Goal: Task Accomplishment & Management: Use online tool/utility

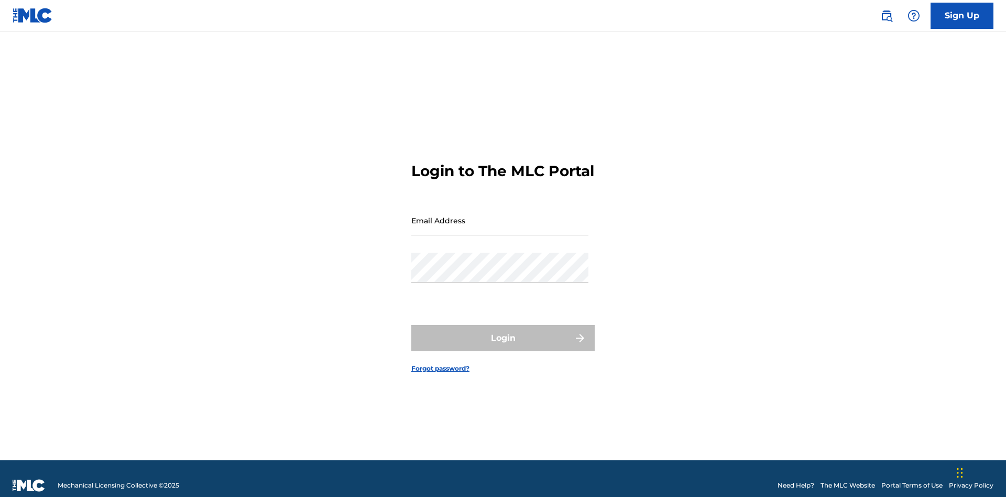
scroll to position [14, 0]
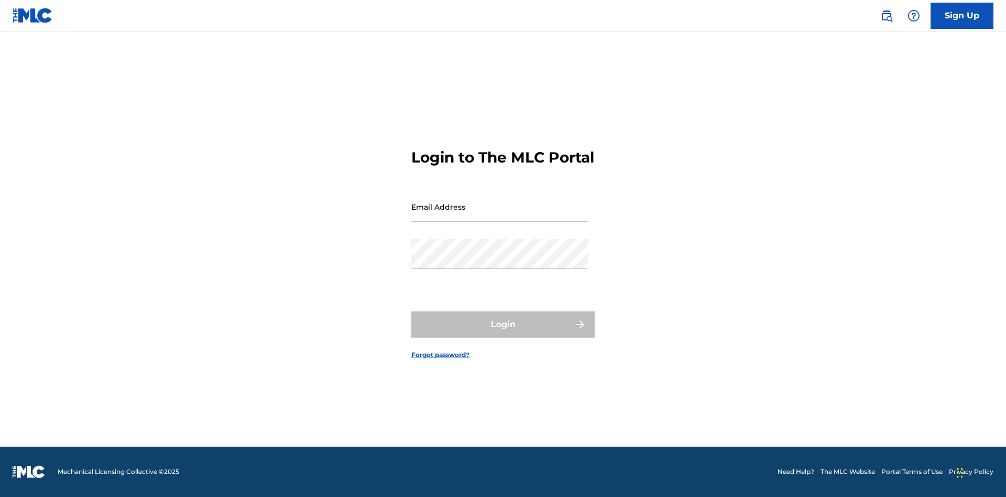
click at [500, 215] on input "Email Address" at bounding box center [499, 207] width 177 height 30
type input "[EMAIL_ADDRESS][DOMAIN_NAME]"
click at [503, 333] on button "Login" at bounding box center [502, 324] width 183 height 26
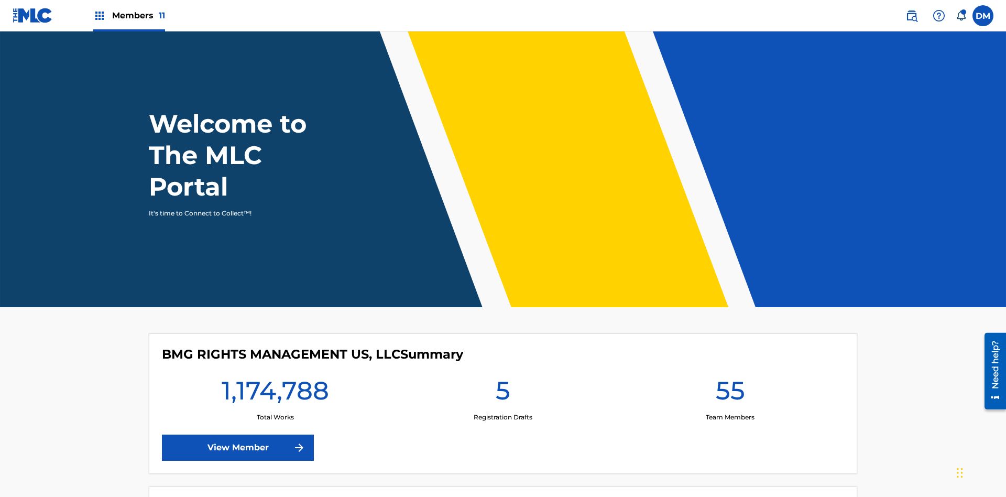
click at [129, 15] on span "Members 11" at bounding box center [138, 15] width 53 height 12
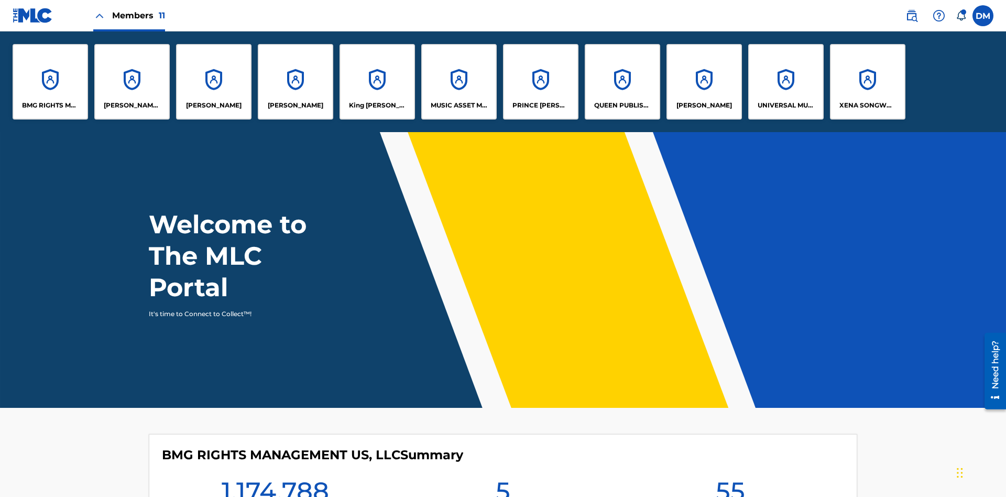
scroll to position [38, 0]
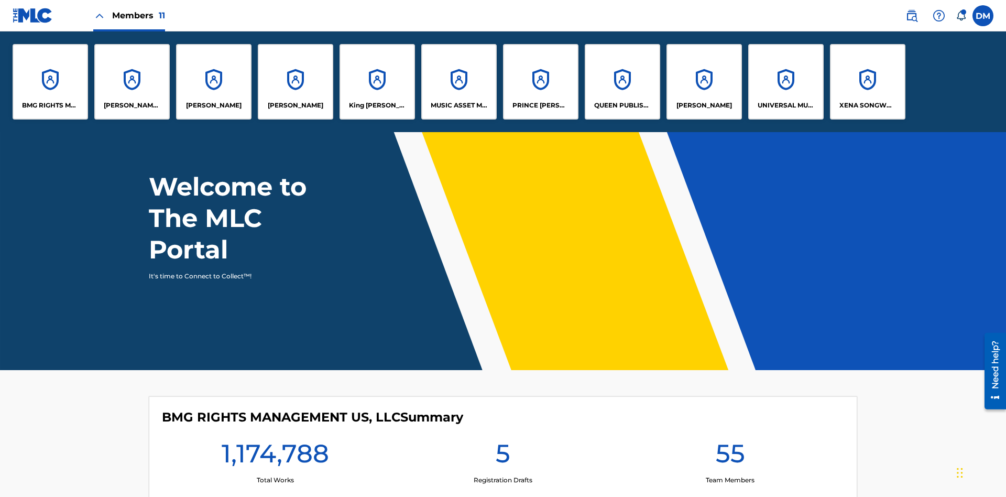
click at [50, 105] on p "BMG RIGHTS MANAGEMENT US, LLC" at bounding box center [50, 105] width 57 height 9
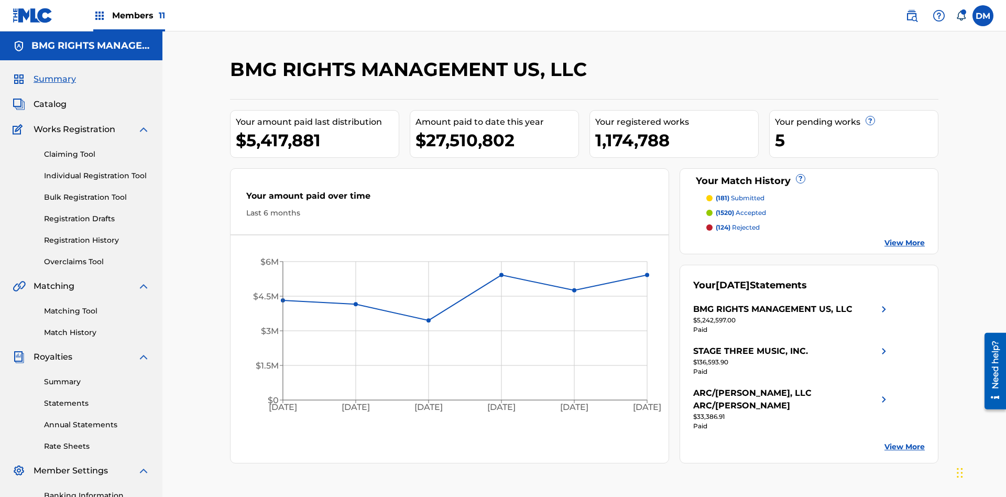
click at [97, 256] on link "Overclaims Tool" at bounding box center [97, 261] width 106 height 11
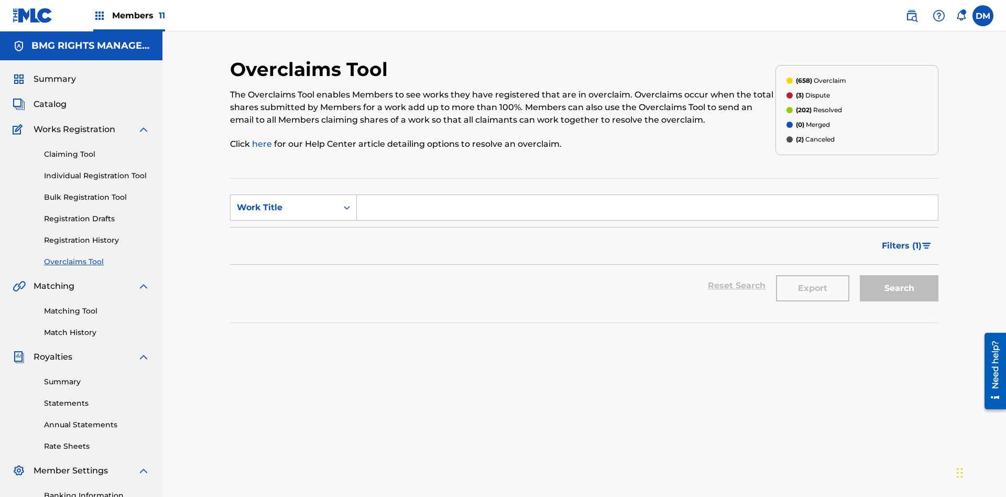
click at [901, 239] on span "Filters ( 1 )" at bounding box center [902, 245] width 40 height 13
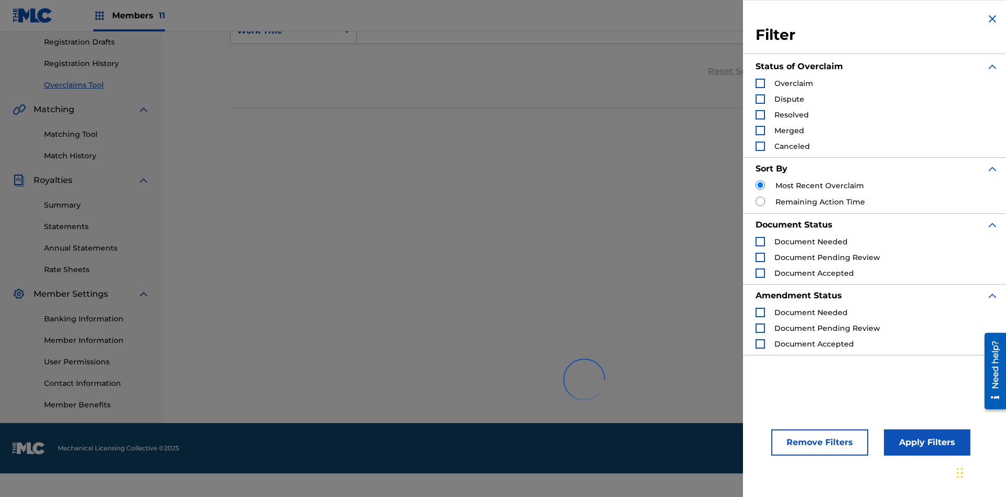
scroll to position [224, 0]
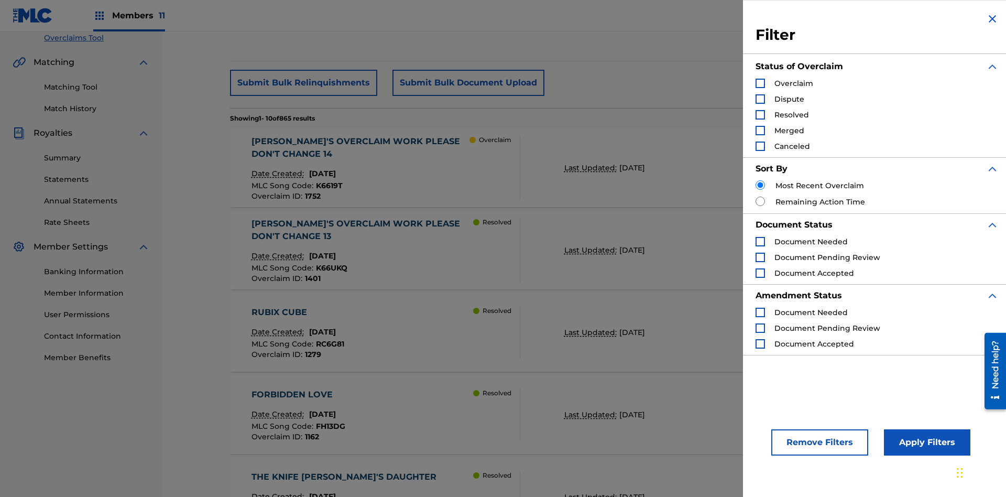
click at [760, 115] on div "Search Form" at bounding box center [759, 114] width 9 height 9
click at [925, 442] on button "Apply Filters" at bounding box center [927, 442] width 86 height 26
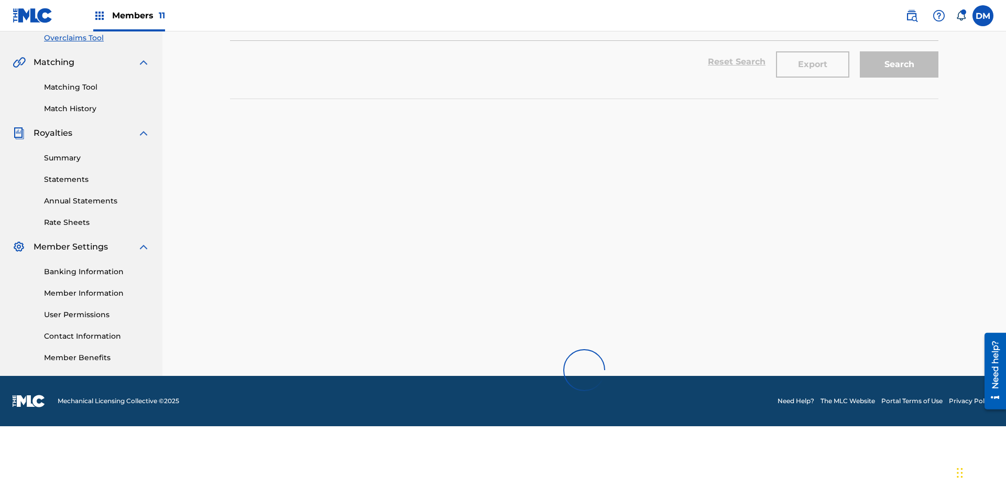
scroll to position [368, 0]
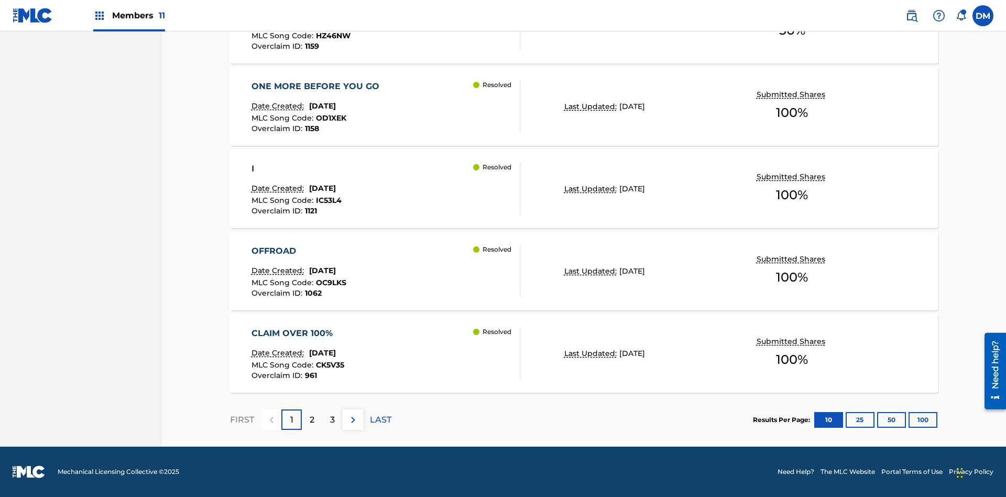
click at [908, 419] on button "100" at bounding box center [922, 420] width 29 height 16
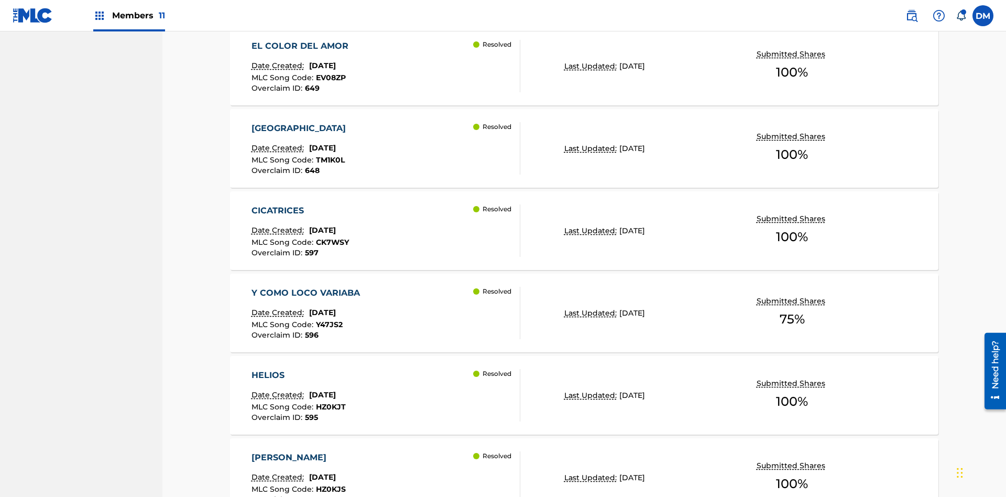
scroll to position [8217, 0]
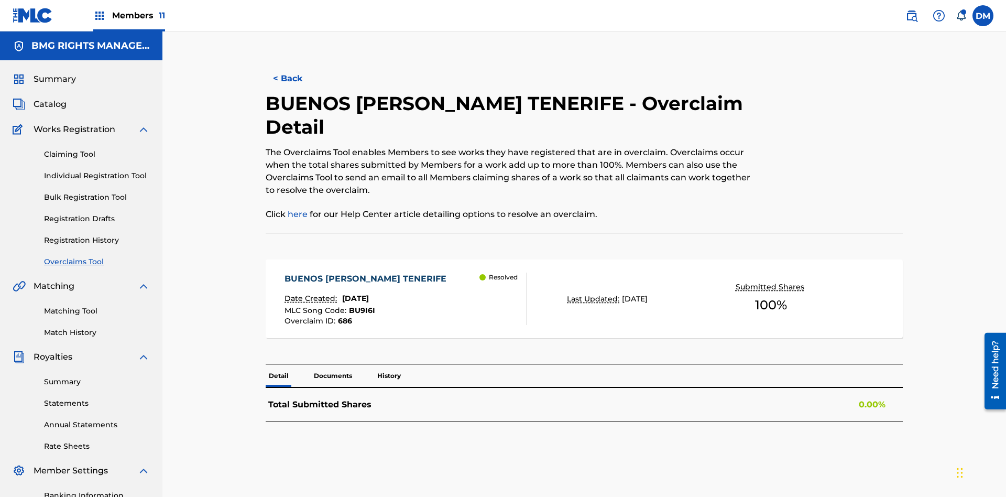
scroll to position [153, 0]
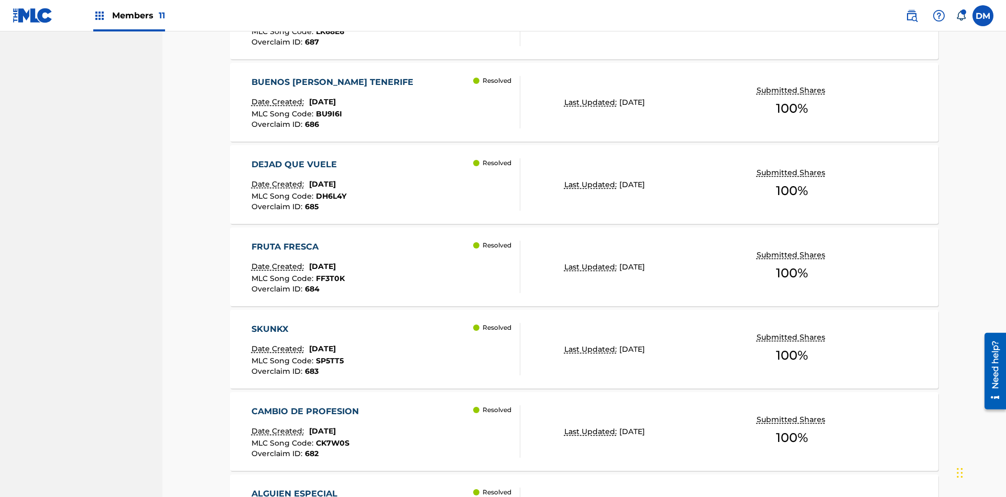
scroll to position [7728, 0]
click at [584, 102] on p "Last Updated:" at bounding box center [591, 102] width 55 height 11
